Goal: Transaction & Acquisition: Download file/media

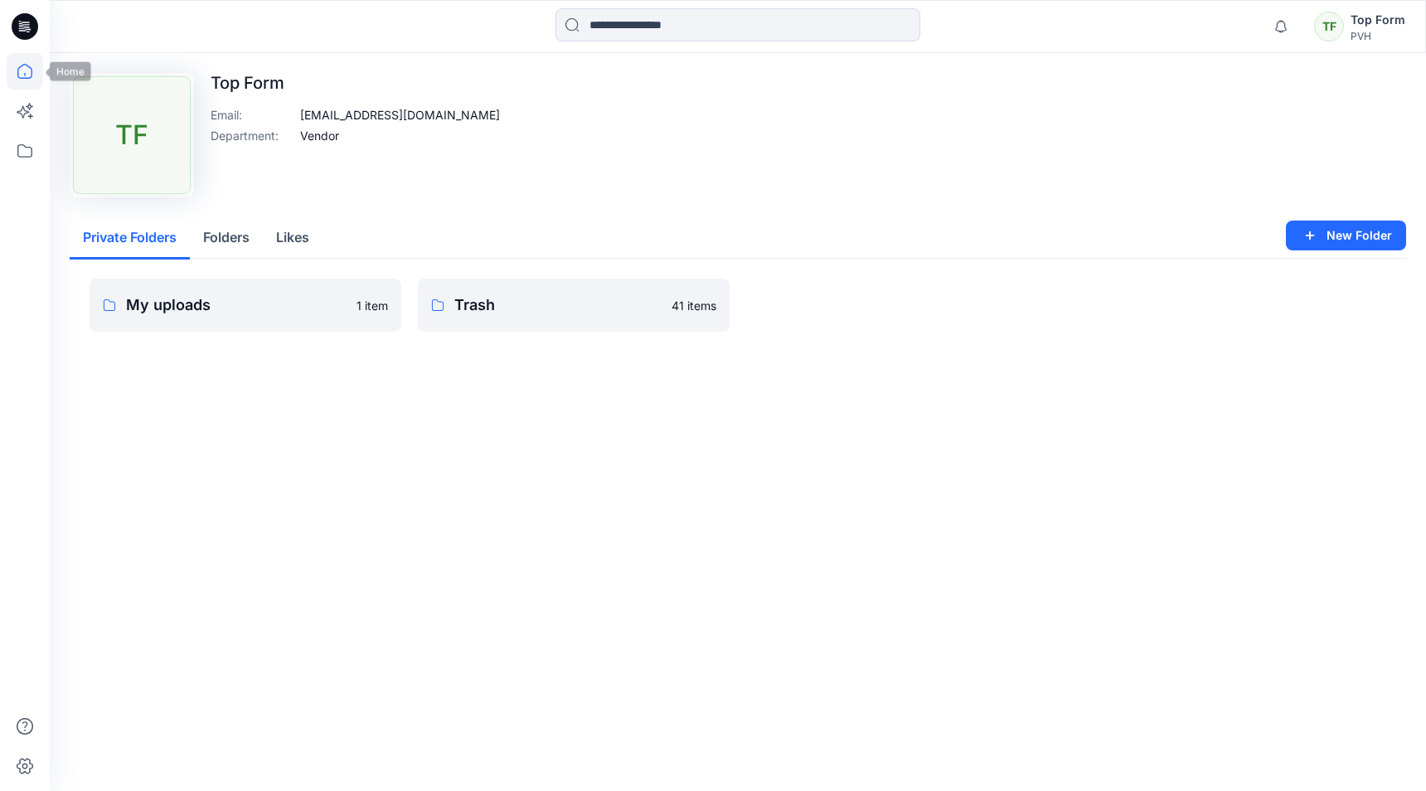
click at [20, 58] on icon at bounding box center [25, 71] width 36 height 36
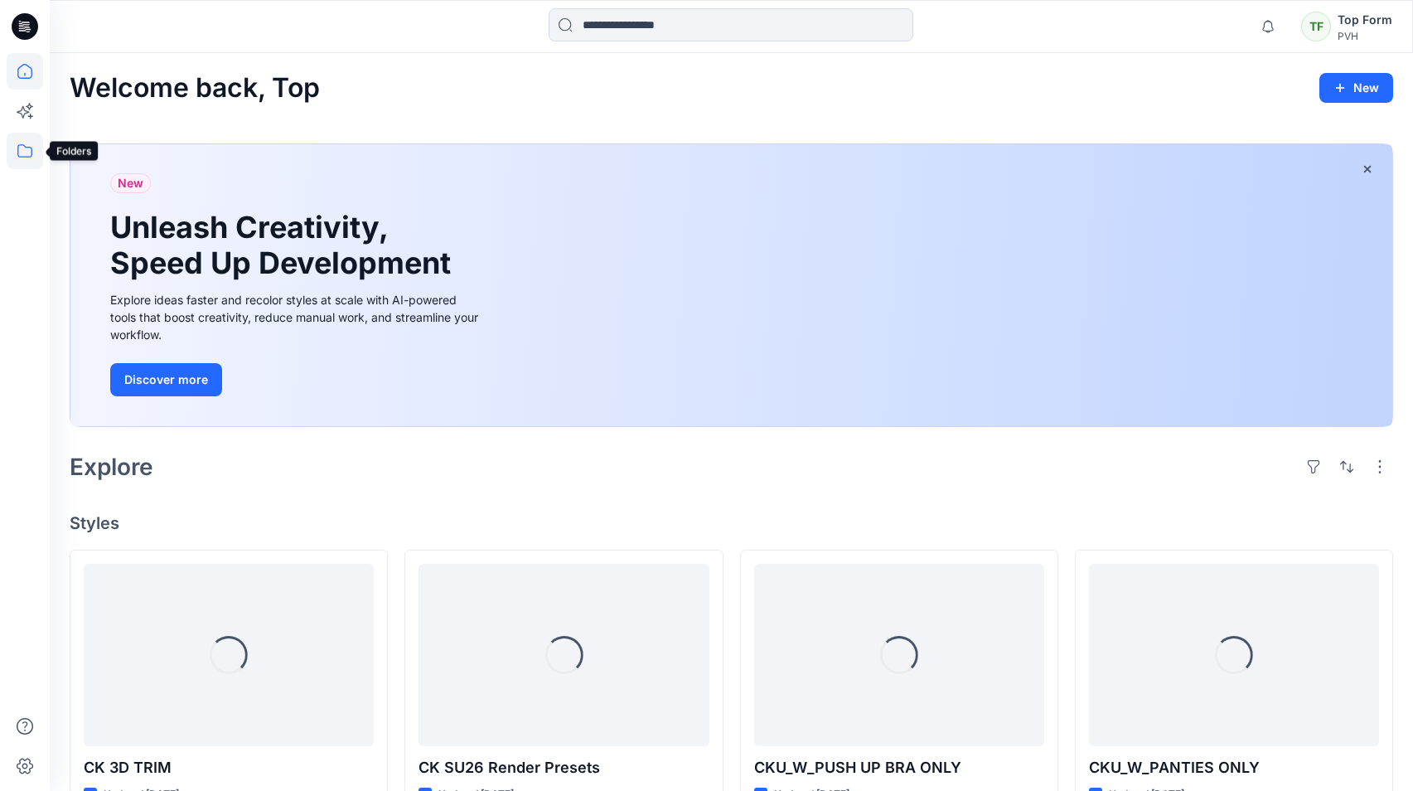
click at [27, 143] on icon at bounding box center [25, 151] width 36 height 36
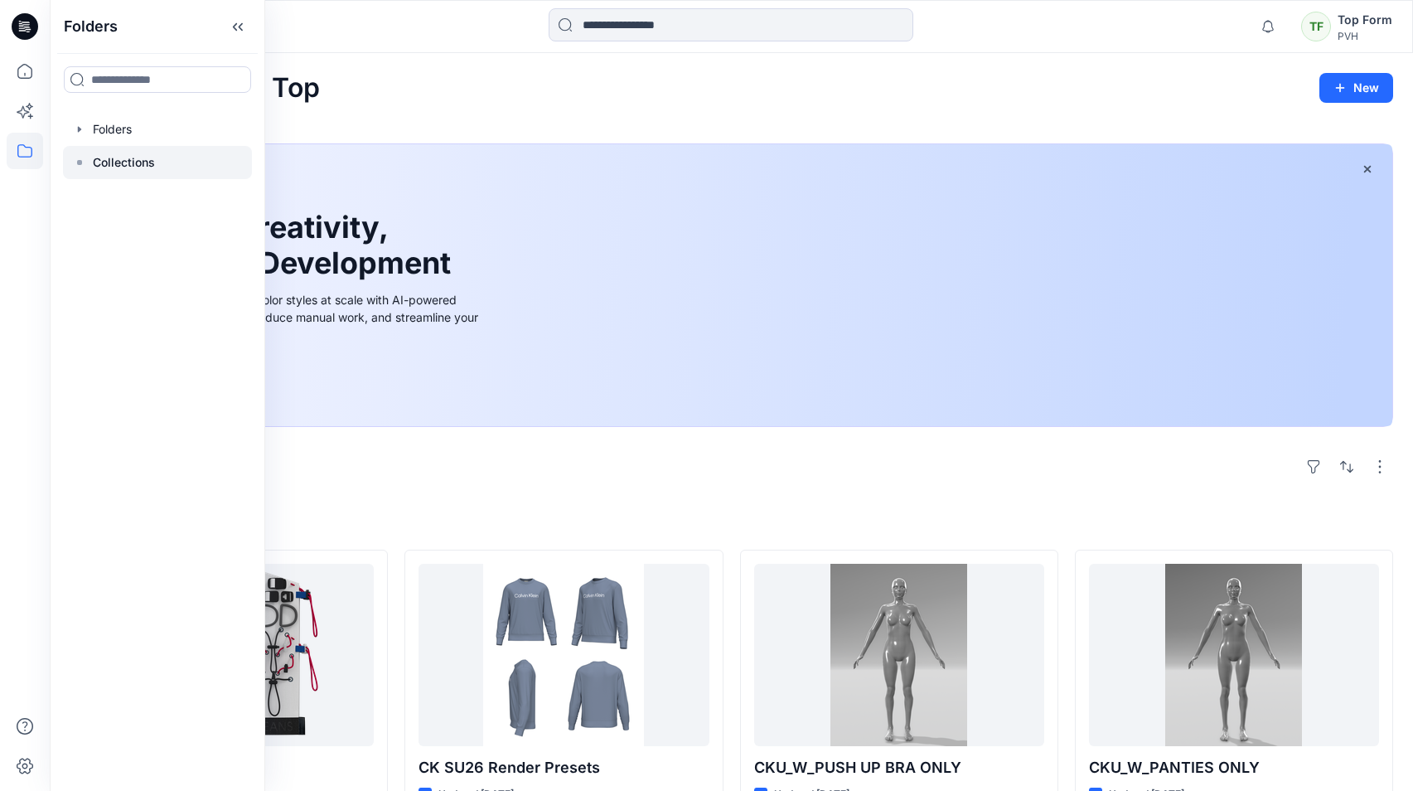
click at [103, 170] on p "Collections" at bounding box center [124, 163] width 62 height 20
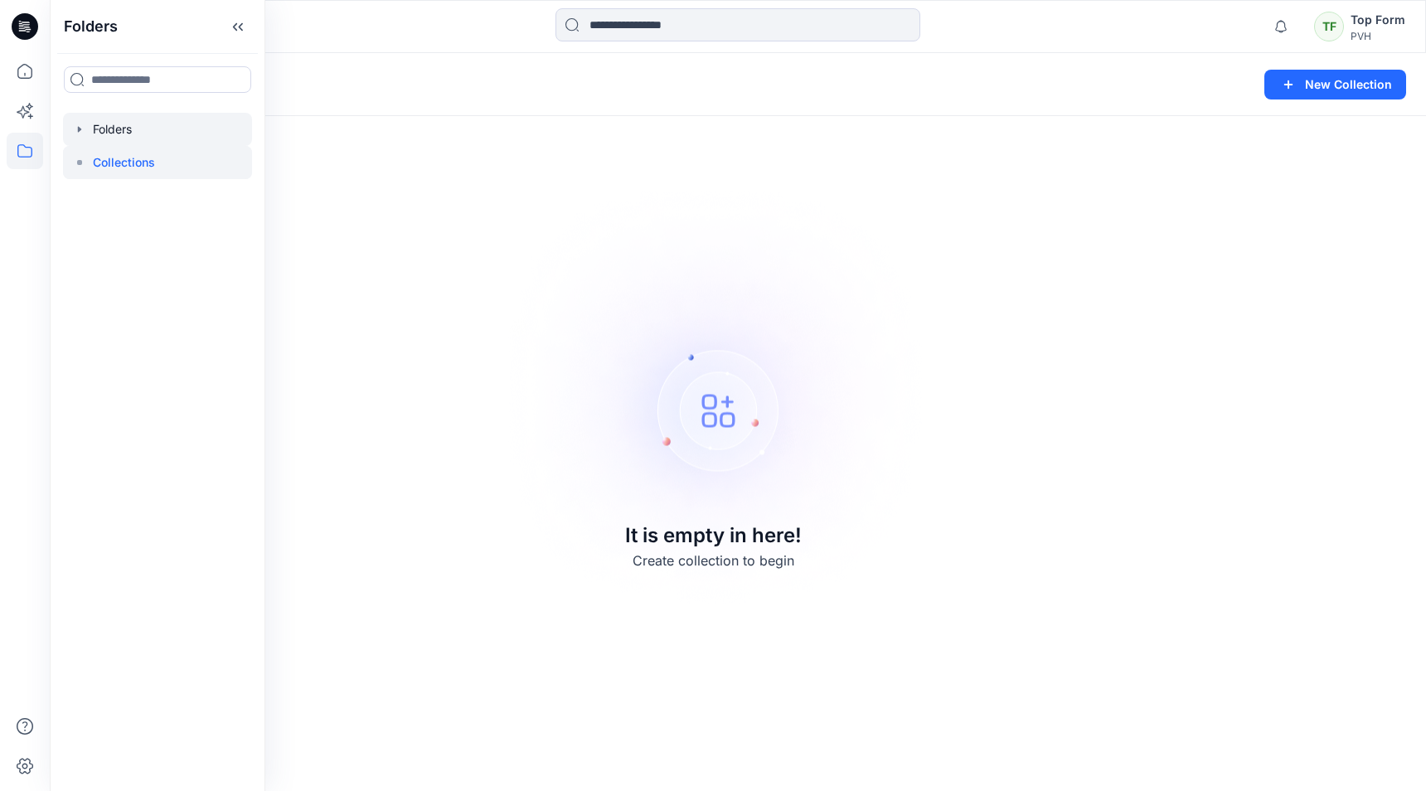
click at [122, 135] on div at bounding box center [157, 129] width 189 height 33
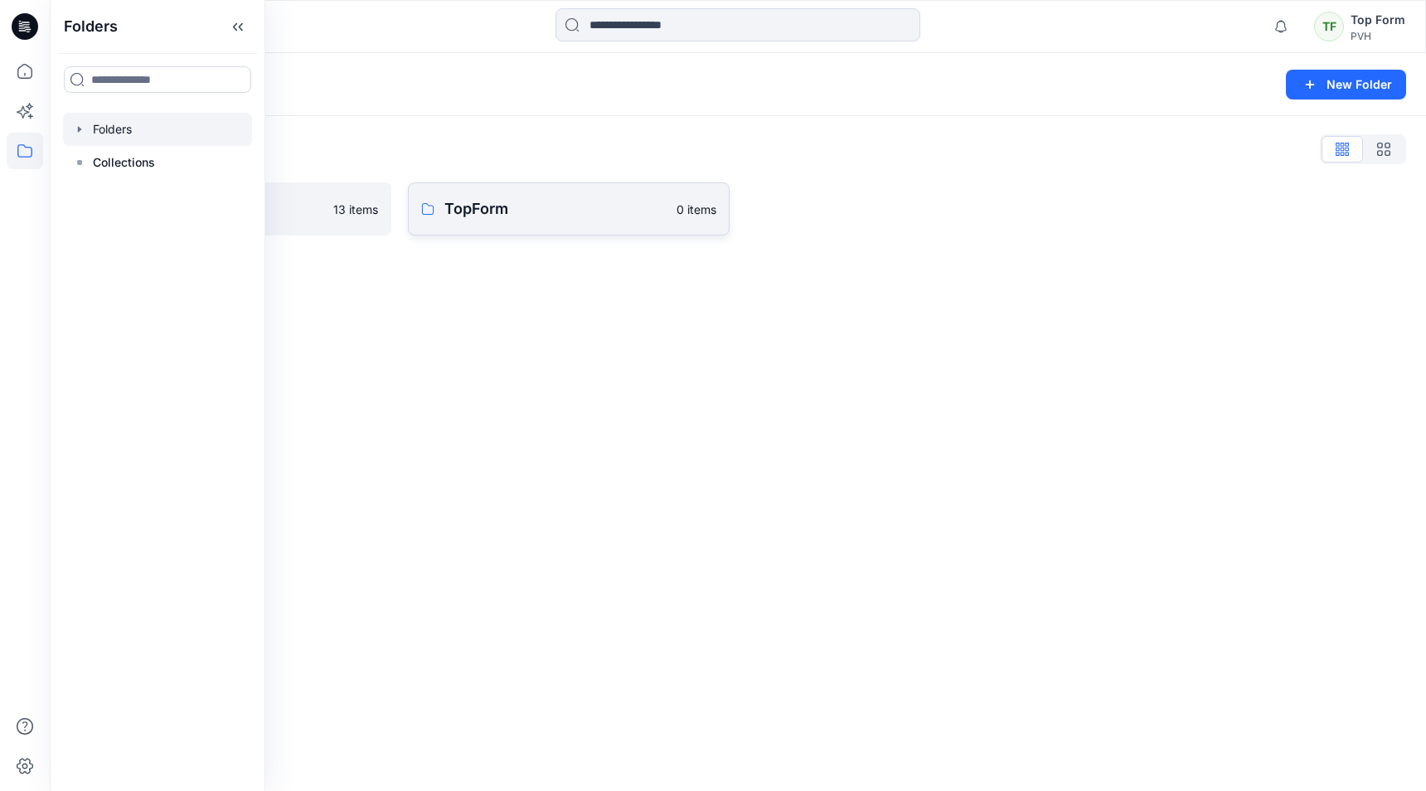
click at [511, 214] on p "TopForm" at bounding box center [555, 208] width 222 height 23
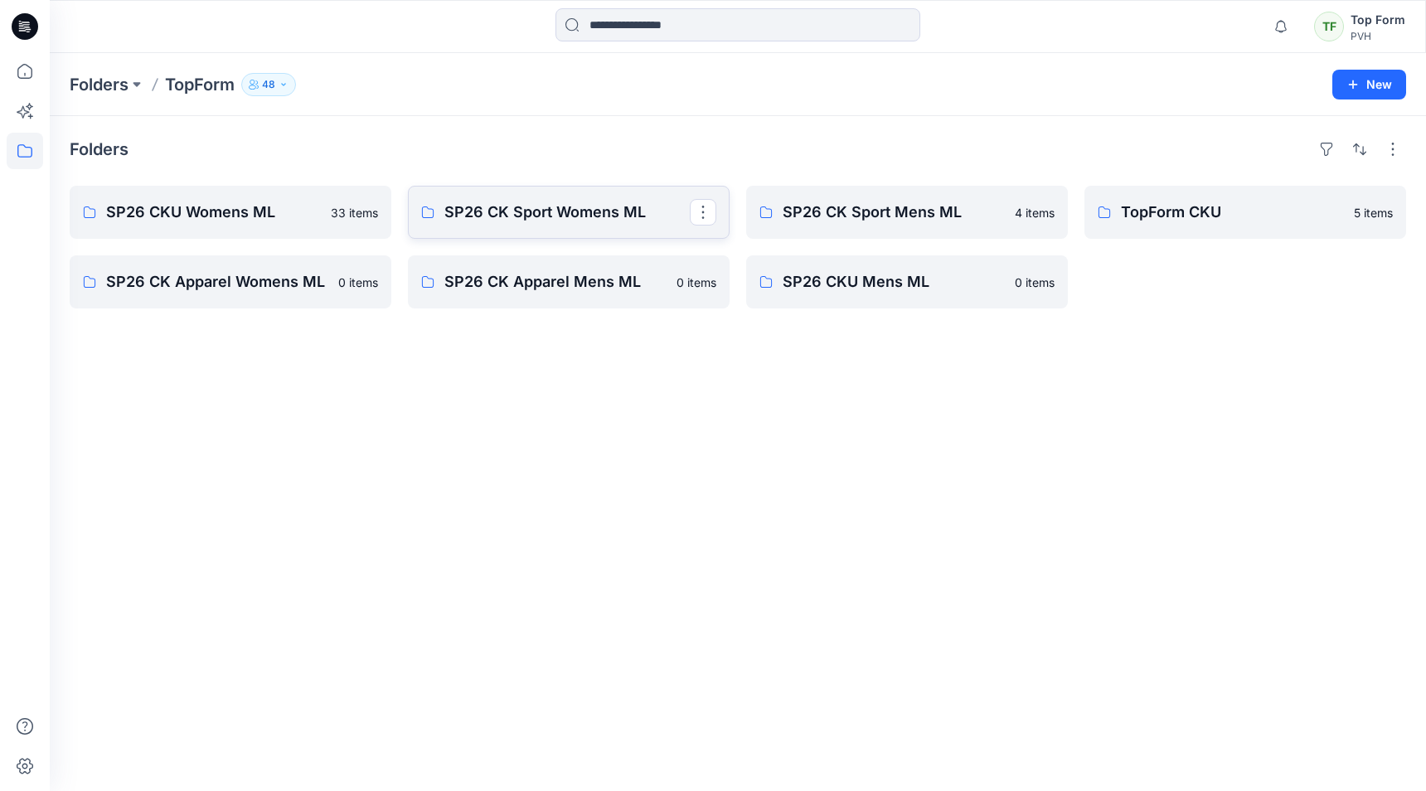
click at [549, 225] on link "SP26 CK Sport Womens ML" at bounding box center [569, 212] width 322 height 53
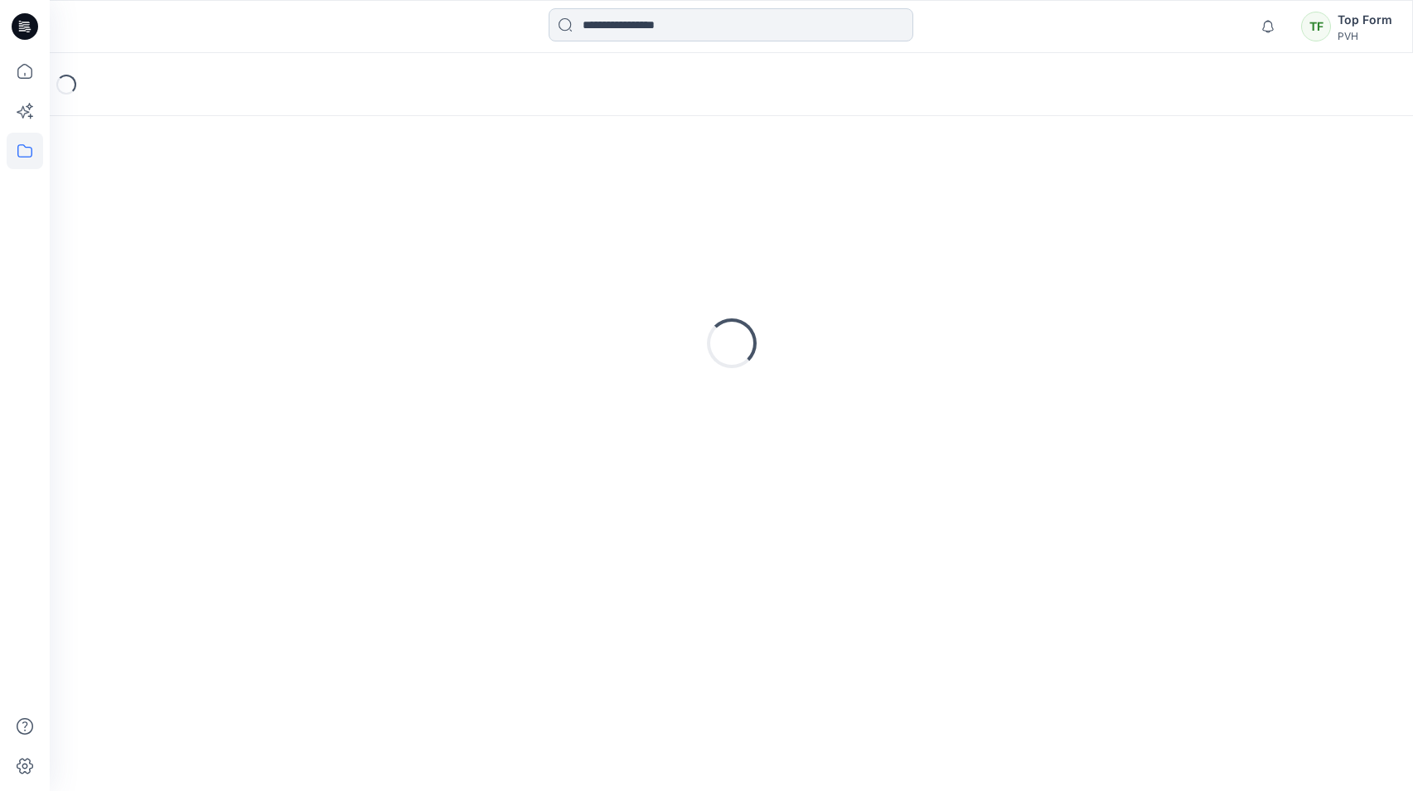
click at [754, 31] on input at bounding box center [731, 24] width 365 height 33
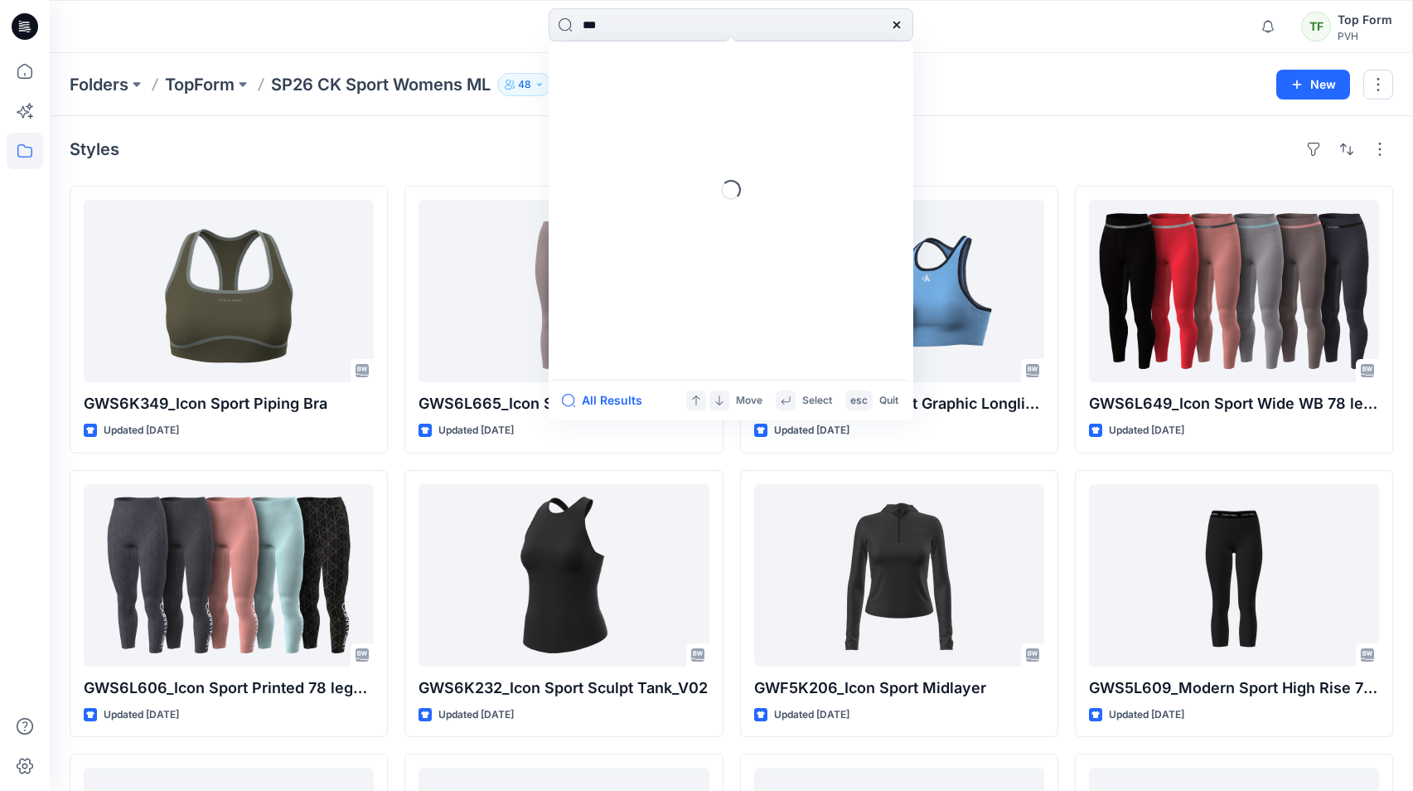
type input "***"
click at [1010, 53] on div "Folders TopForm SP26 CK Sport Womens ML 48 New" at bounding box center [732, 84] width 1364 height 63
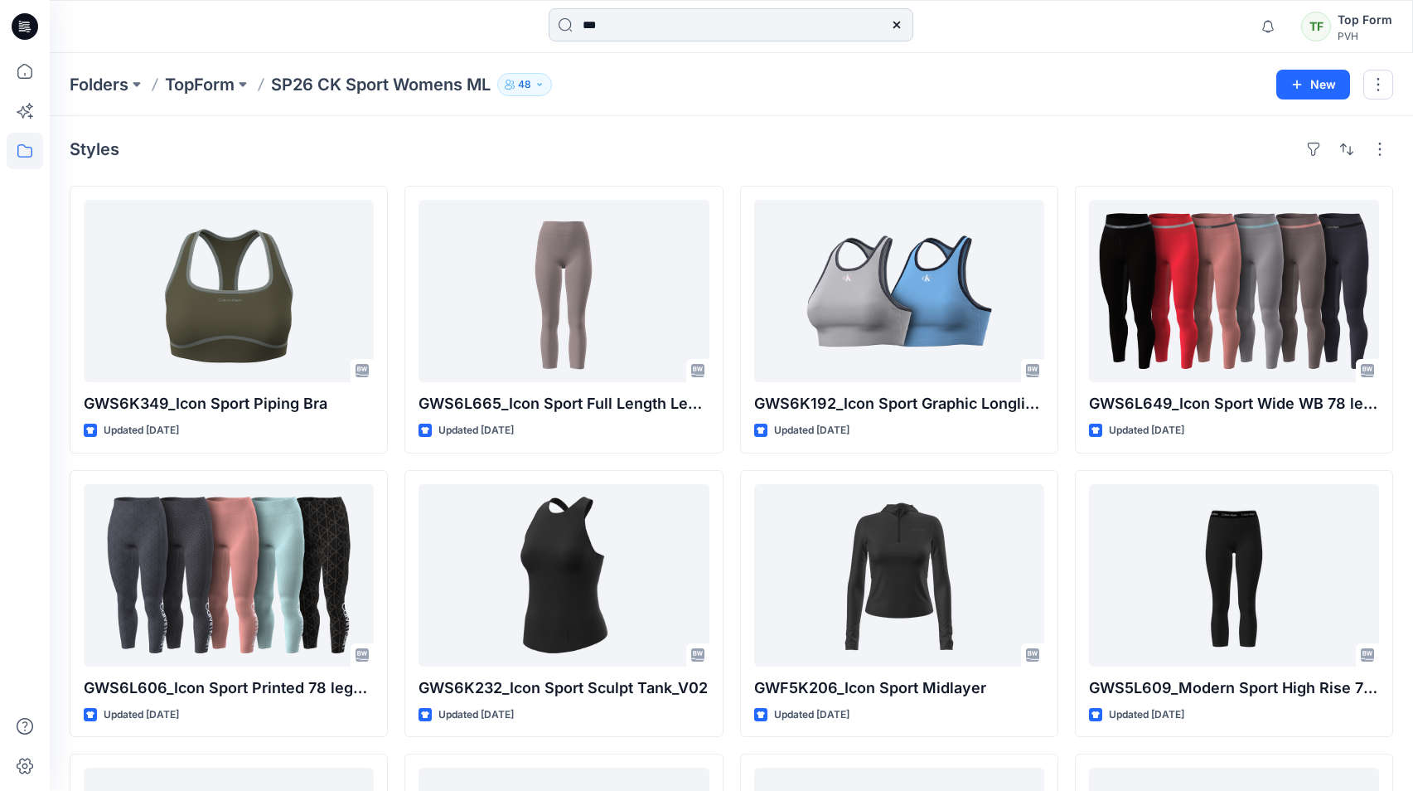
click at [729, 35] on input "***" at bounding box center [731, 24] width 365 height 33
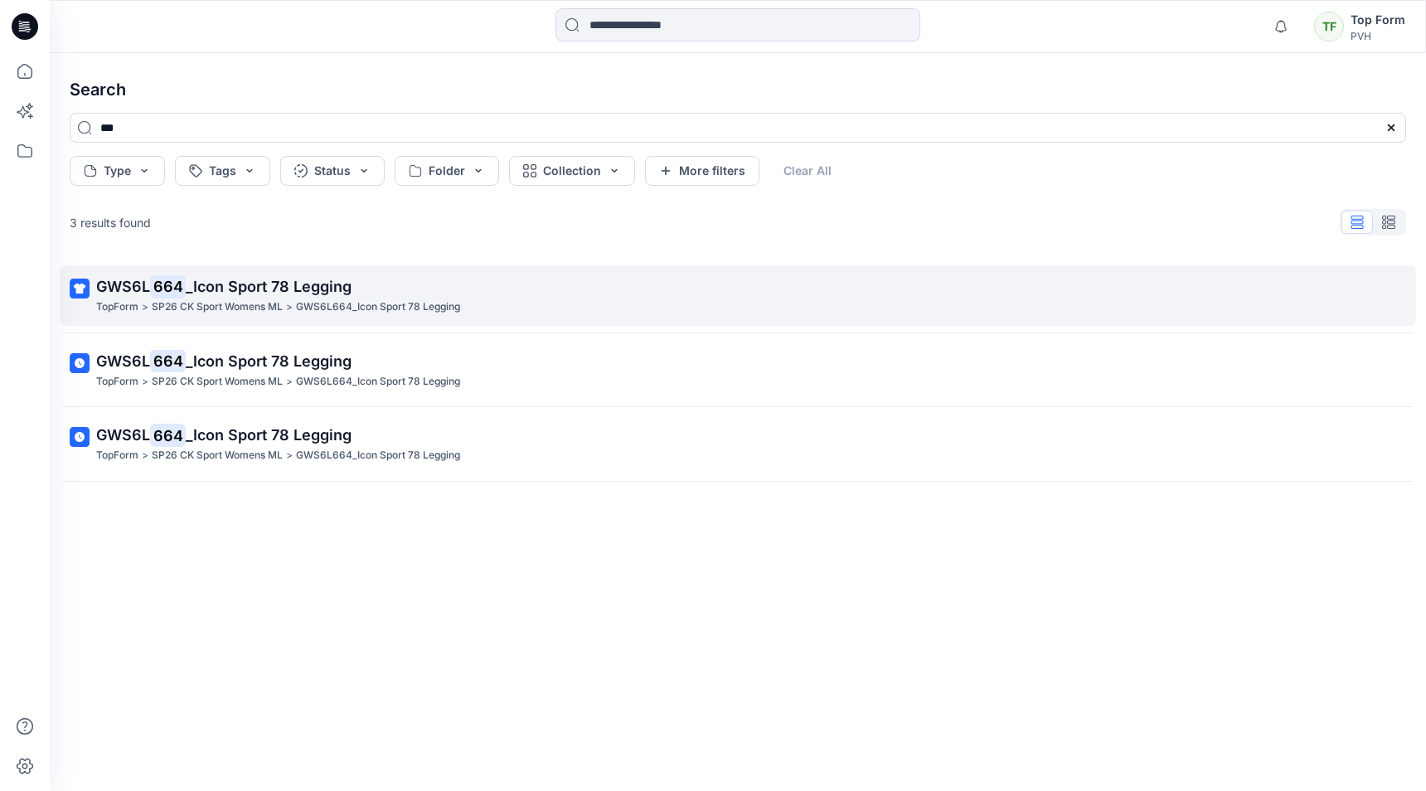
click at [320, 283] on span "_Icon Sport 78 Legging" at bounding box center [269, 286] width 166 height 17
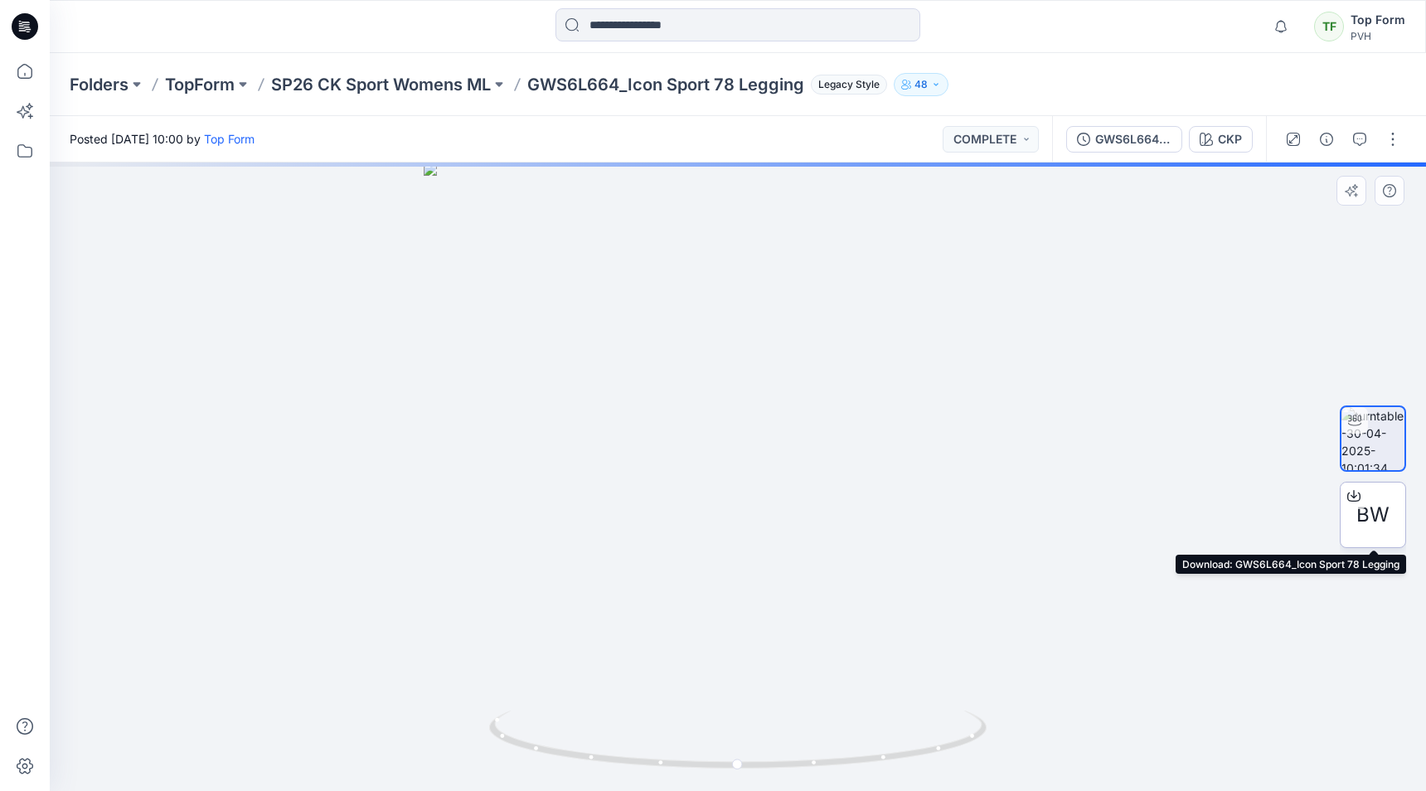
click at [1383, 507] on span "BW" at bounding box center [1372, 515] width 33 height 30
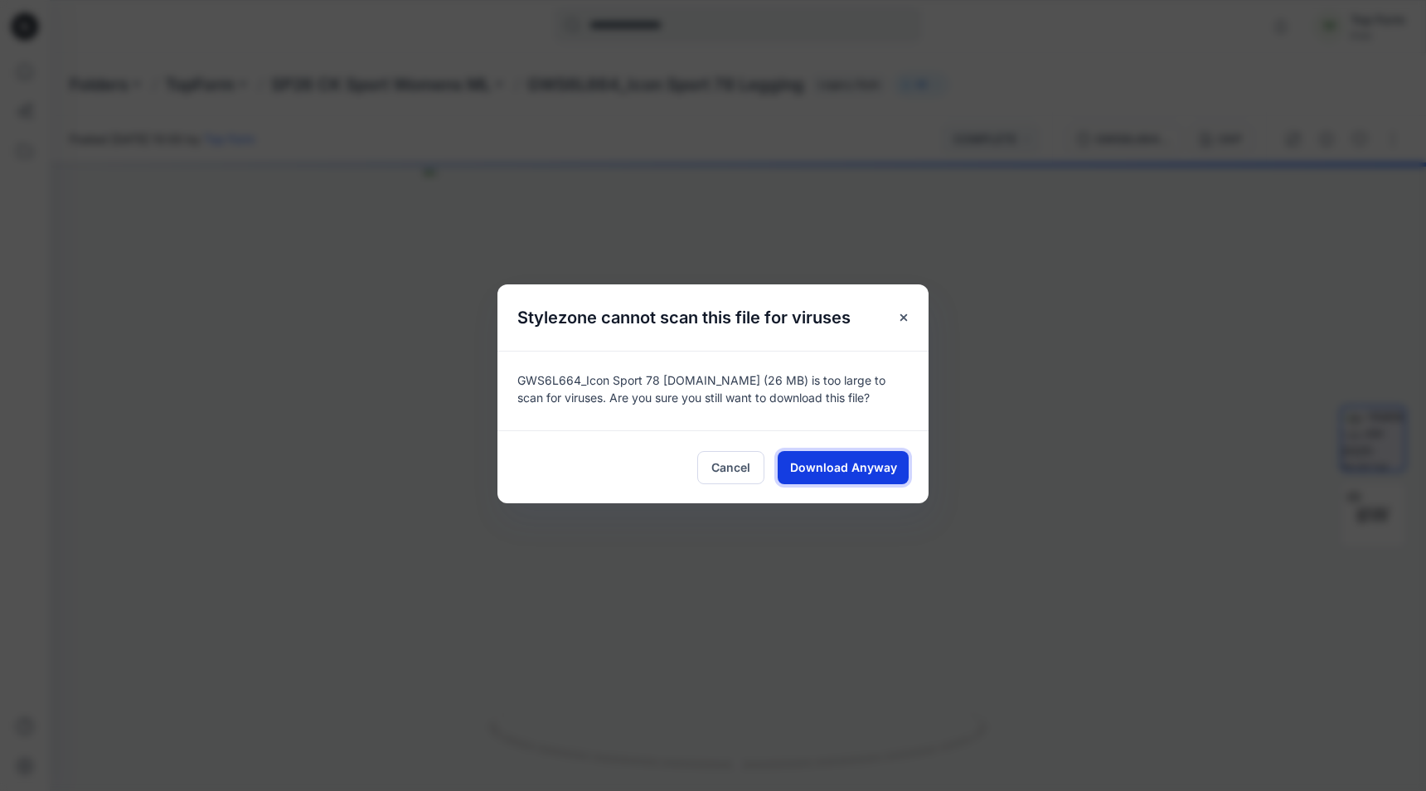
click at [891, 474] on span "Download Anyway" at bounding box center [843, 466] width 107 height 17
